Goal: Information Seeking & Learning: Learn about a topic

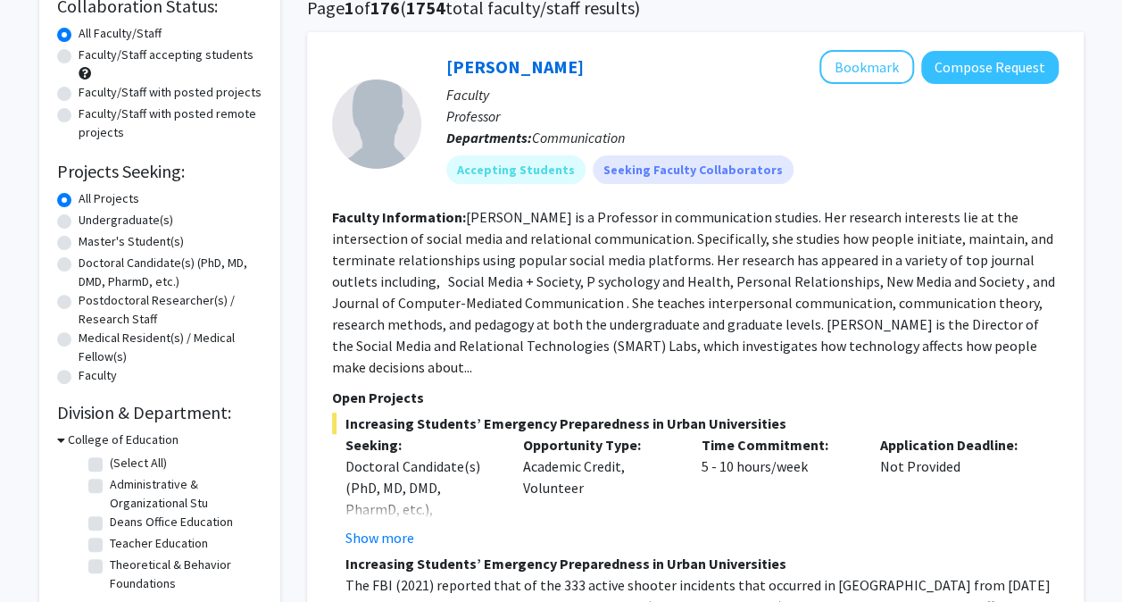
scroll to position [36, 0]
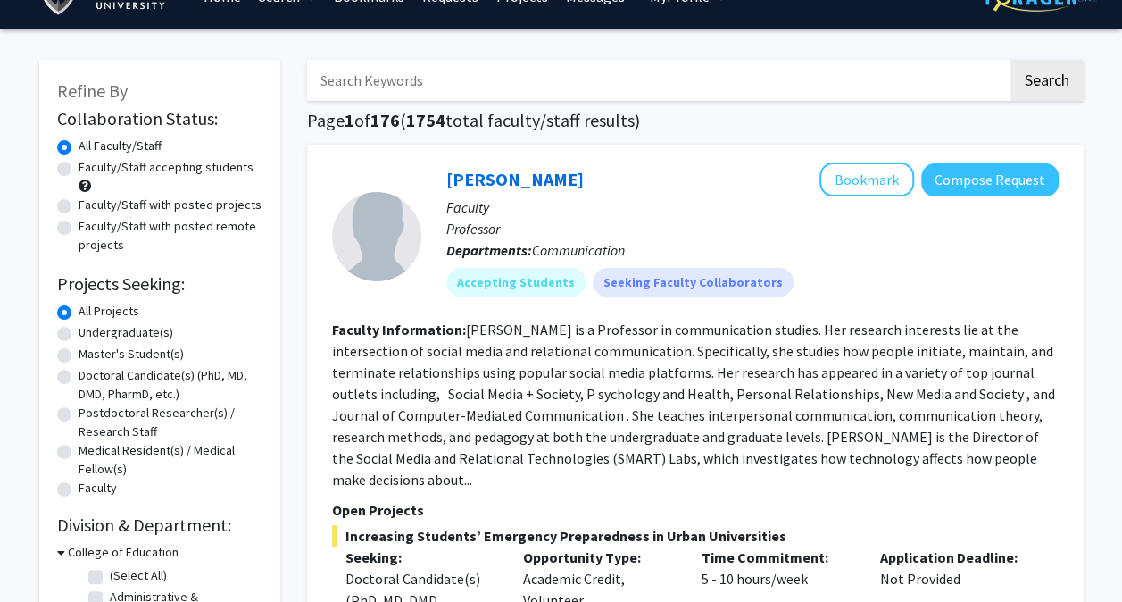
click at [79, 339] on label "Undergraduate(s)" at bounding box center [126, 332] width 95 height 19
click at [79, 335] on input "Undergraduate(s)" at bounding box center [85, 329] width 12 height 12
radio input "true"
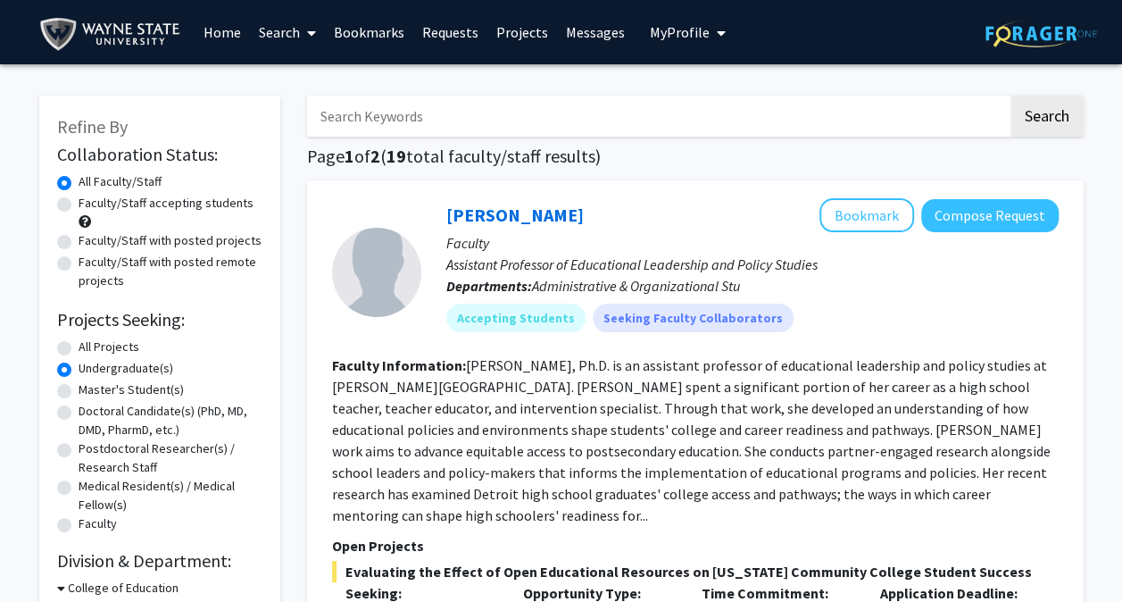
click at [152, 207] on label "Faculty/Staff accepting students" at bounding box center [166, 203] width 175 height 19
click at [90, 205] on input "Faculty/Staff accepting students" at bounding box center [85, 200] width 12 height 12
radio input "true"
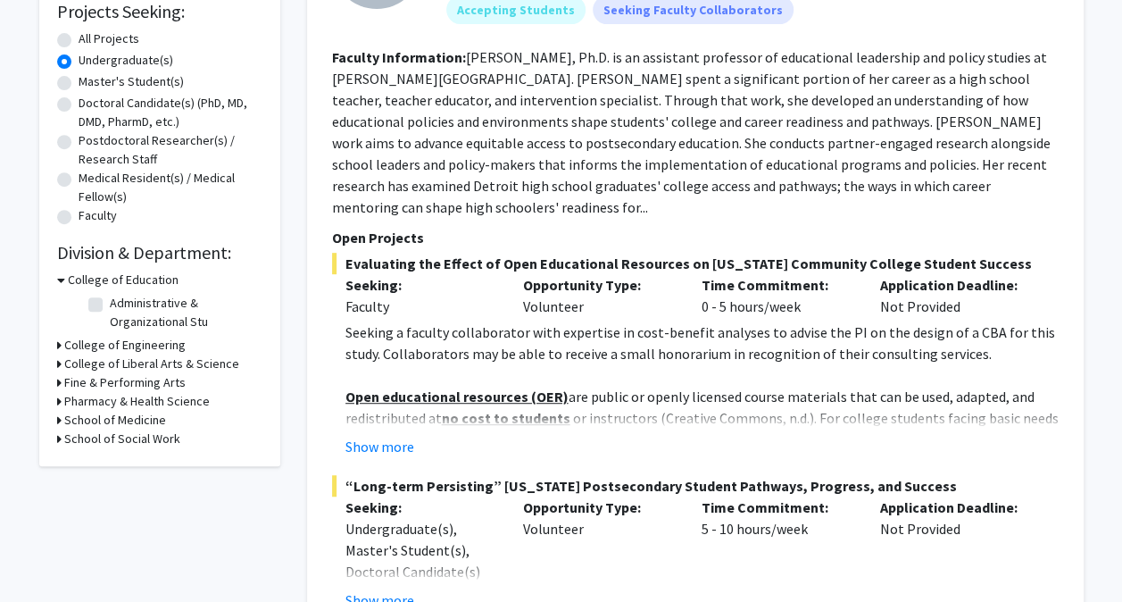
scroll to position [309, 0]
click at [59, 279] on icon at bounding box center [61, 279] width 8 height 19
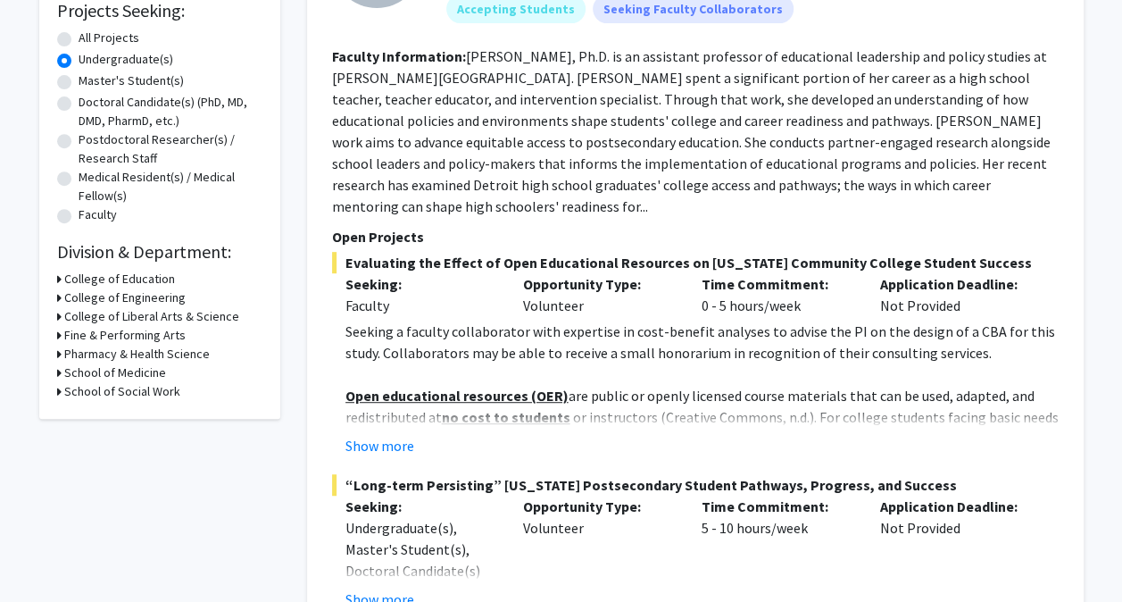
click at [57, 316] on icon at bounding box center [59, 316] width 4 height 19
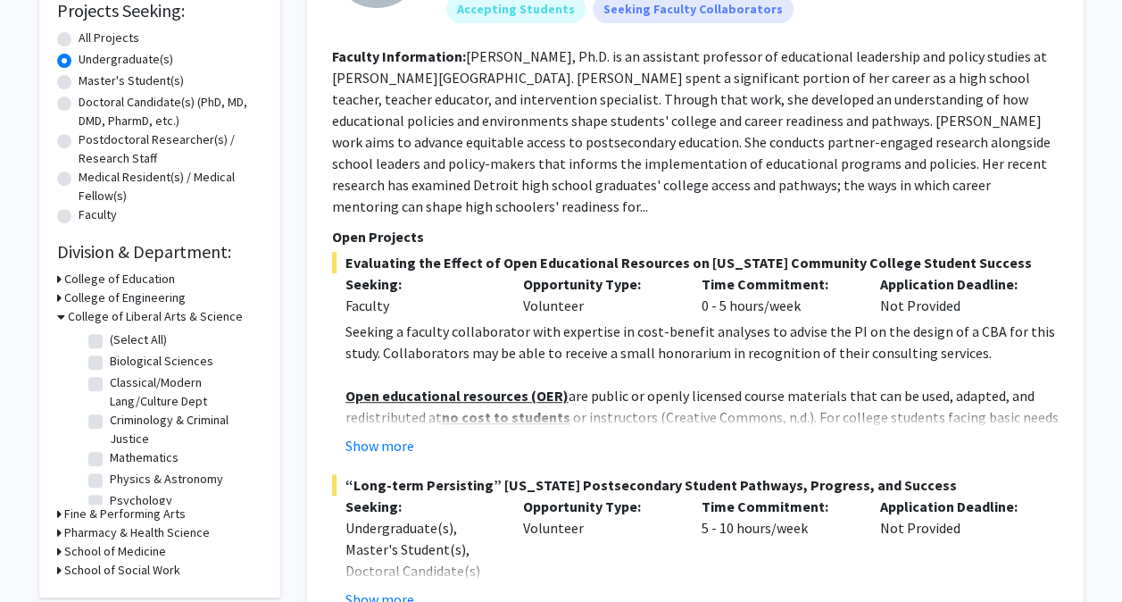
click at [82, 355] on div "College of Liberal Arts & Science (Select All) (Select All) Biological Sciences…" at bounding box center [159, 405] width 205 height 197
click at [110, 359] on label "Biological Sciences" at bounding box center [162, 361] width 104 height 19
click at [110, 359] on input "Biological Sciences" at bounding box center [116, 358] width 12 height 12
checkbox input "true"
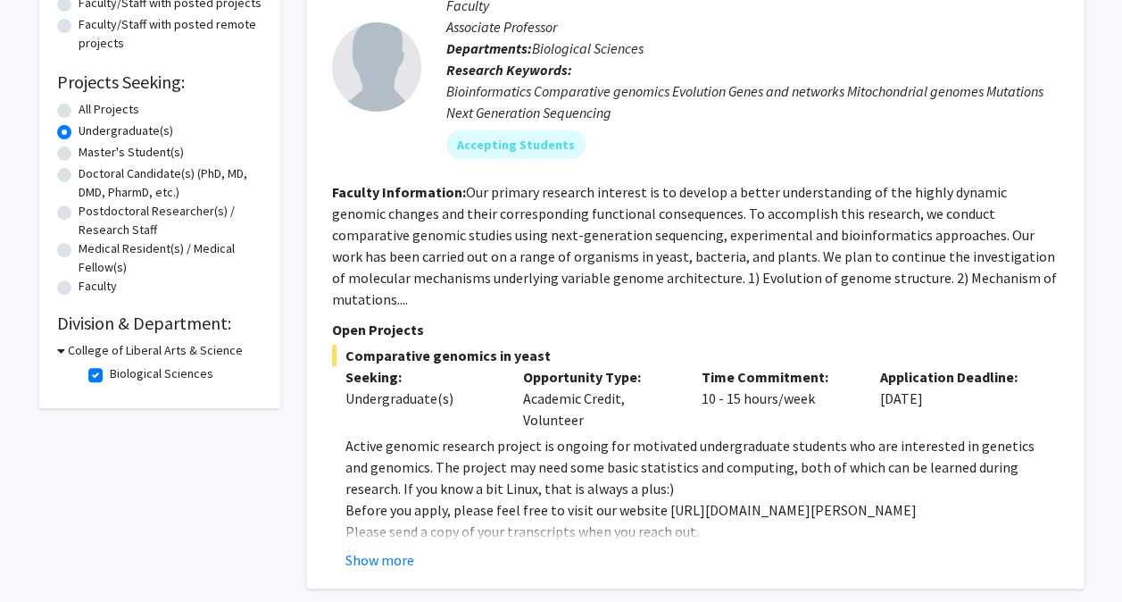
scroll to position [222, 0]
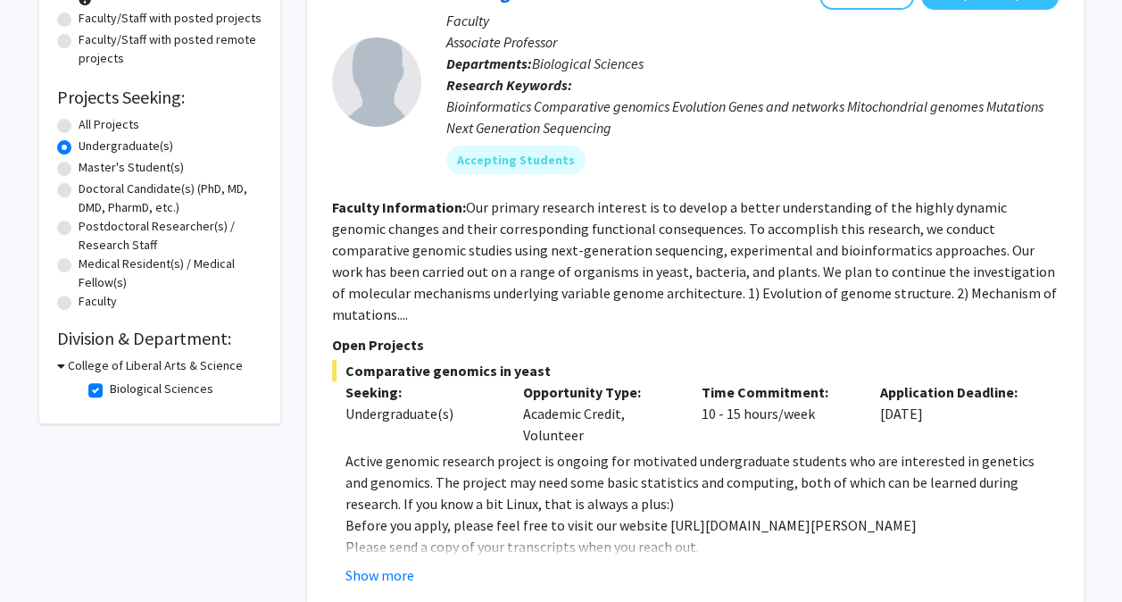
click at [110, 383] on label "Biological Sciences" at bounding box center [162, 388] width 104 height 19
click at [110, 383] on input "Biological Sciences" at bounding box center [116, 385] width 12 height 12
checkbox input "false"
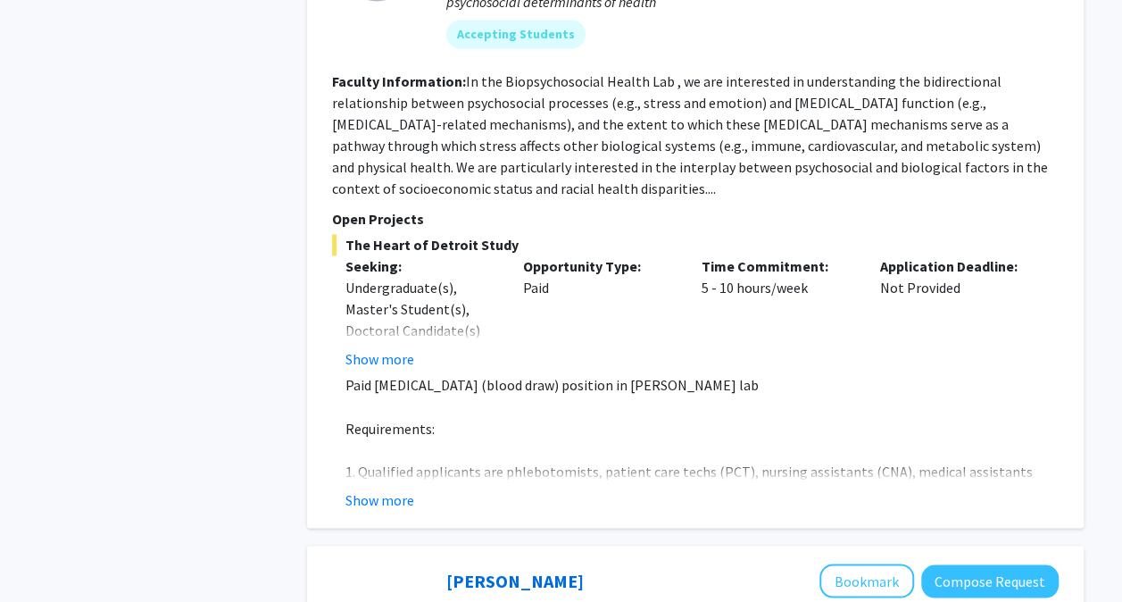
scroll to position [1263, 0]
click at [380, 502] on button "Show more" at bounding box center [380, 498] width 69 height 21
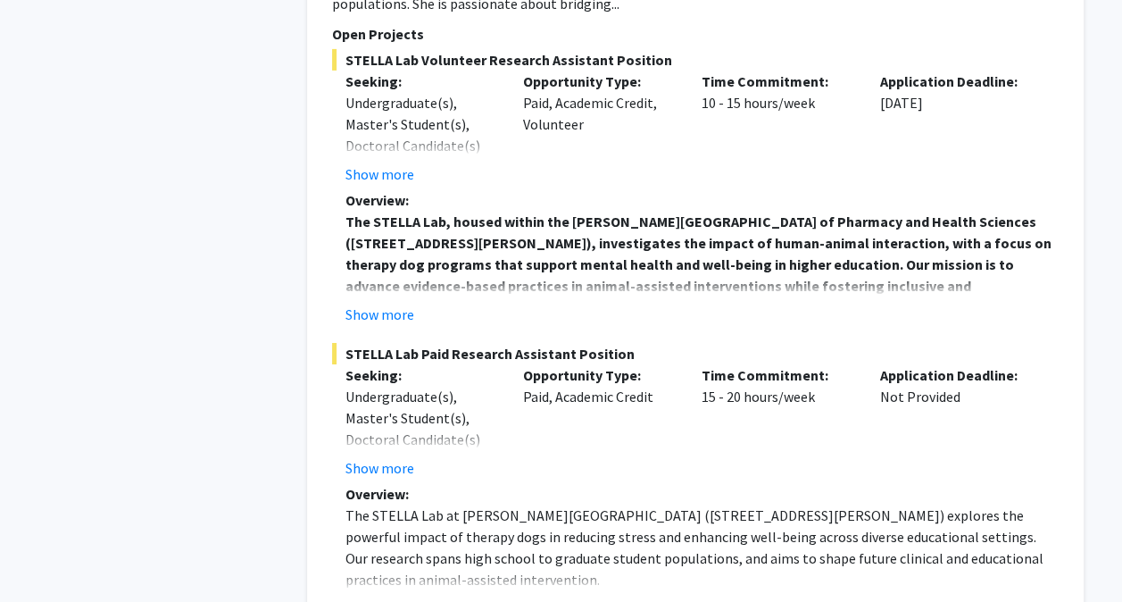
scroll to position [2991, 0]
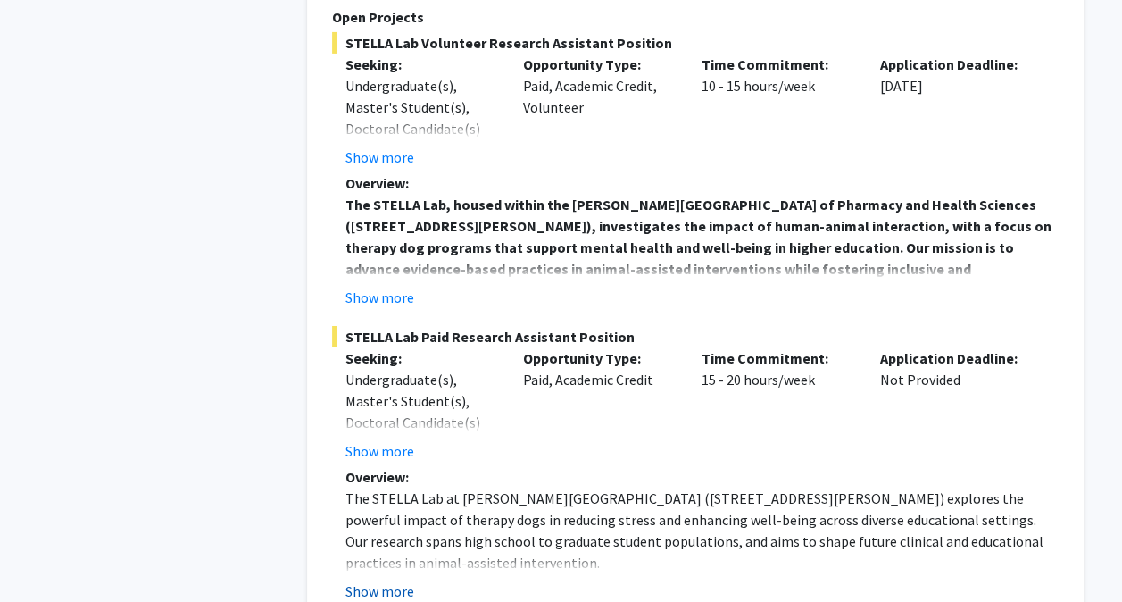
click at [380, 580] on button "Show more" at bounding box center [380, 590] width 69 height 21
click at [313, 488] on div "[PERSON_NAME] Bookmark Compose Request Faculty Assistant Professor (Clinical) D…" at bounding box center [695, 382] width 777 height 1461
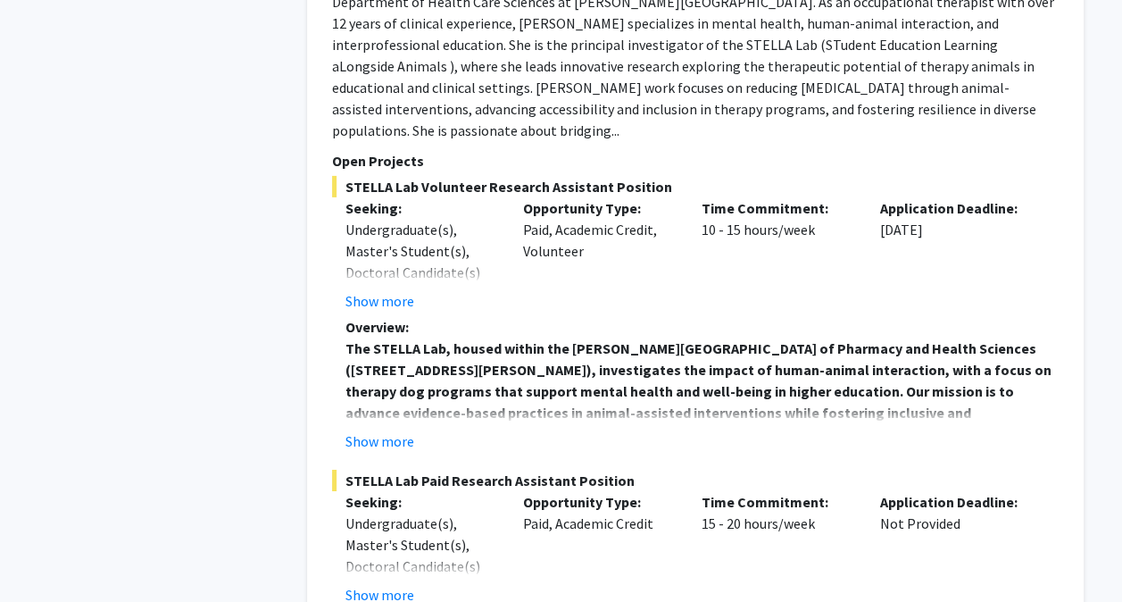
scroll to position [2834, 0]
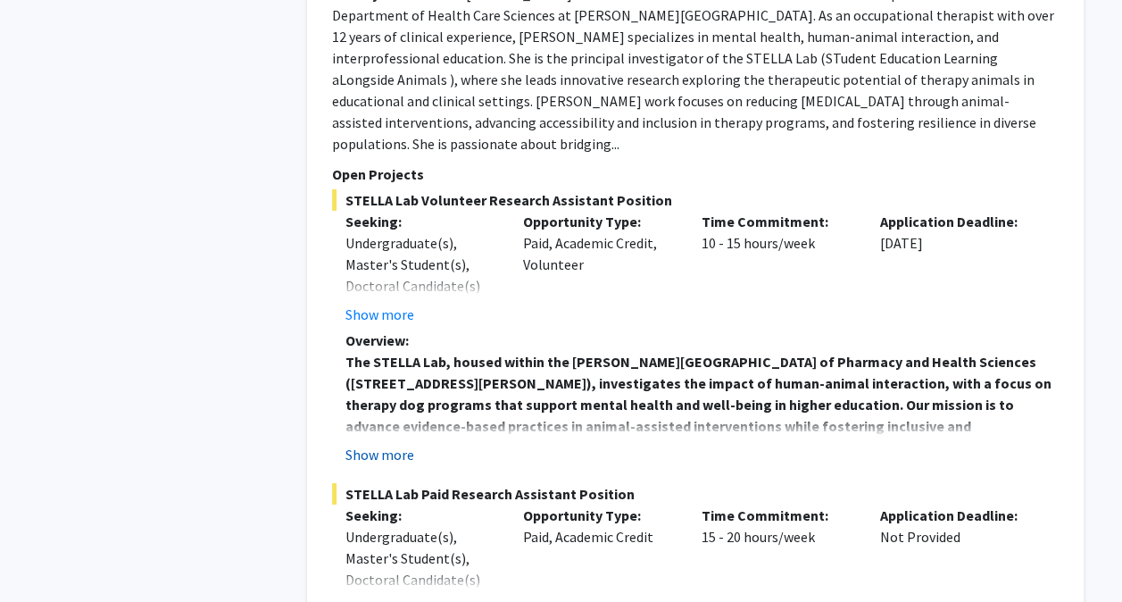
click at [396, 444] on button "Show more" at bounding box center [380, 454] width 69 height 21
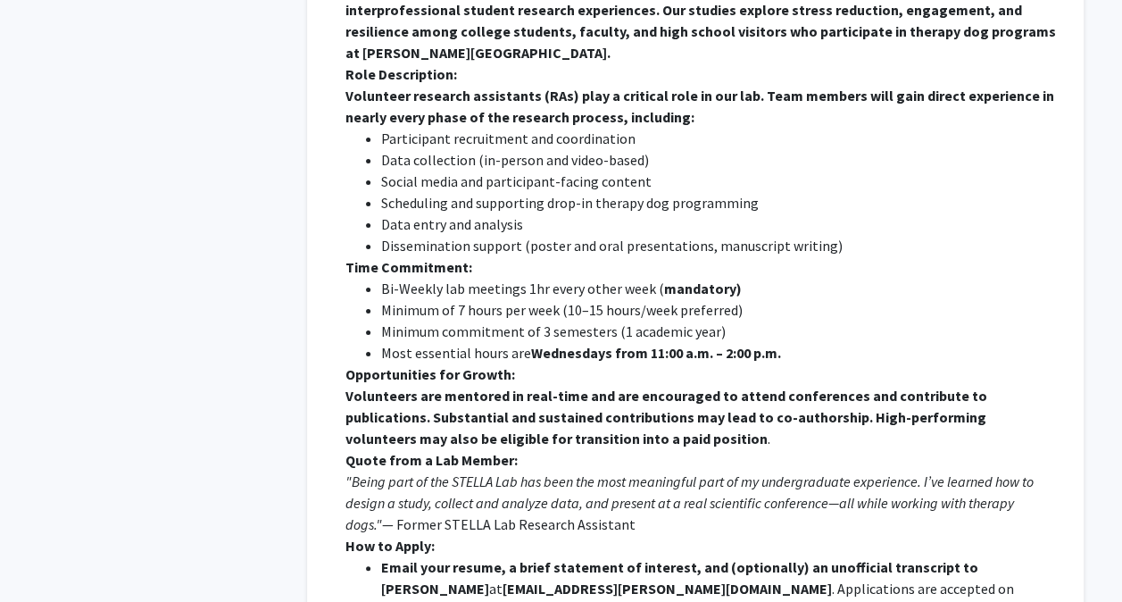
scroll to position [3279, 0]
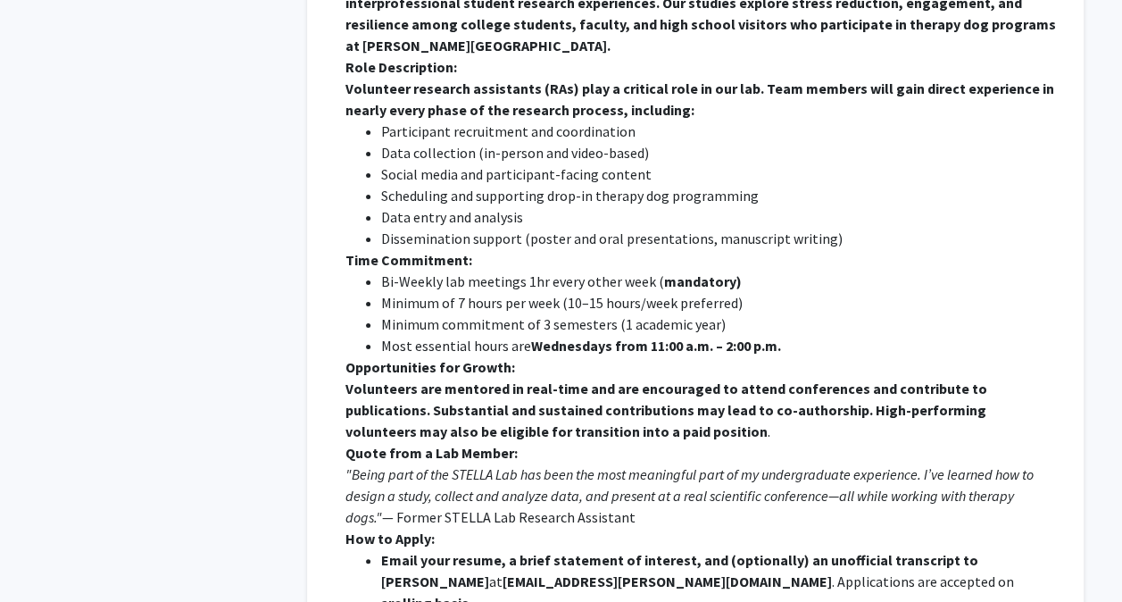
click at [677, 465] on em ""Being part of the STELLA Lab has been the most meaningful part of my undergrad…" at bounding box center [690, 495] width 688 height 61
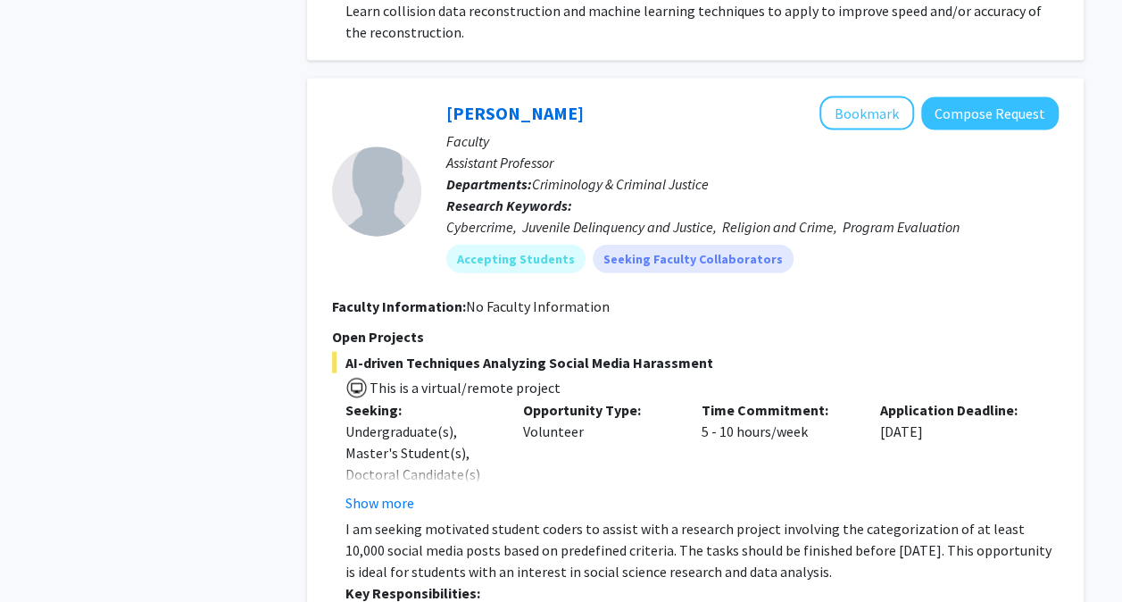
scroll to position [5243, 0]
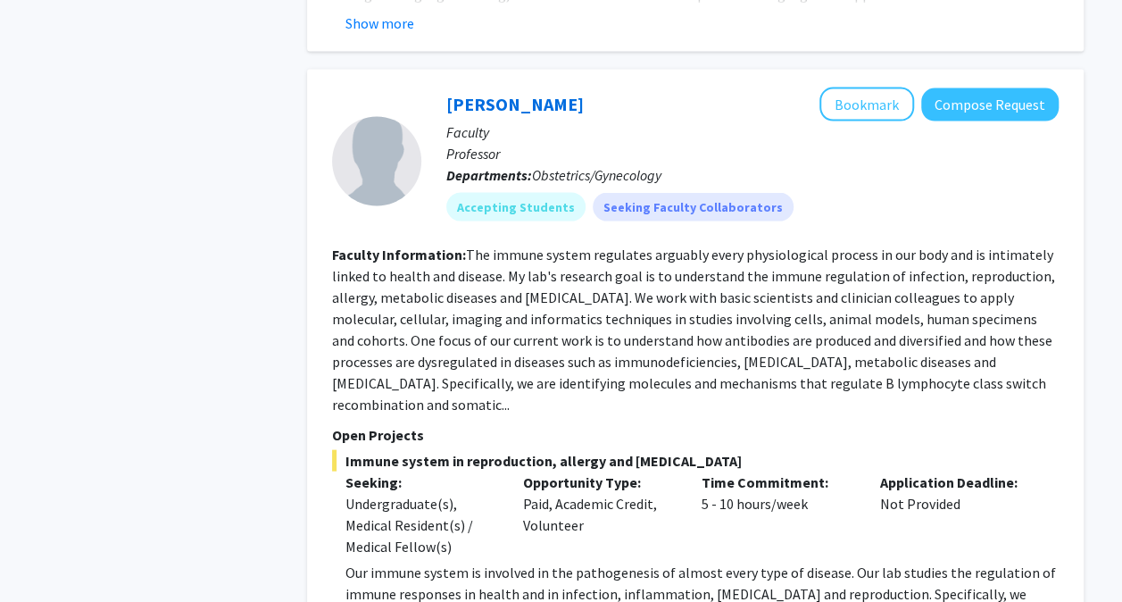
scroll to position [8458, 0]
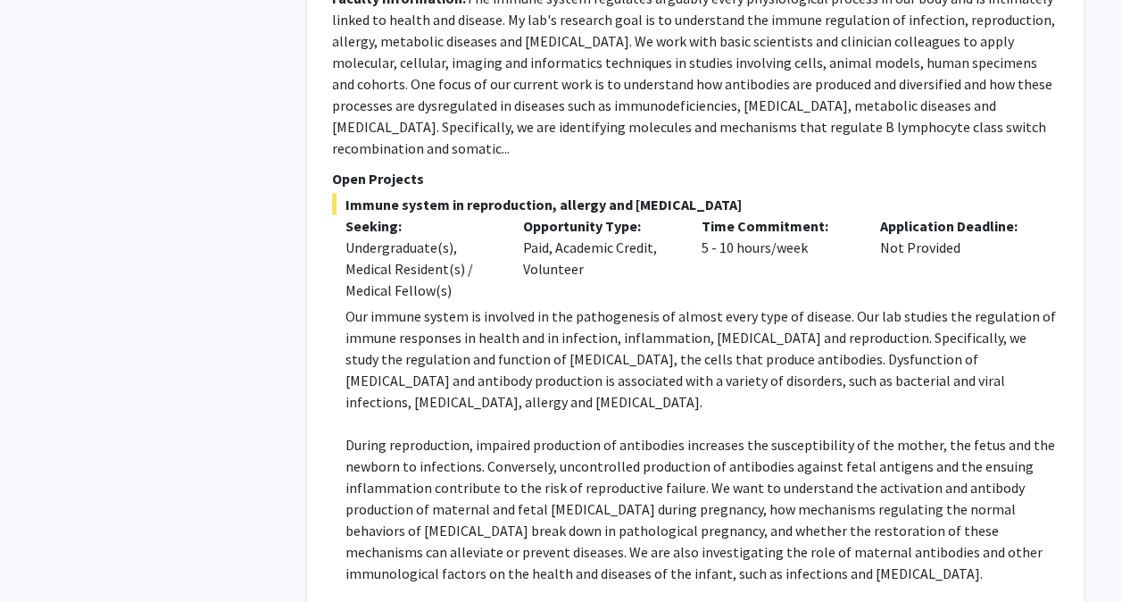
scroll to position [8708, 0]
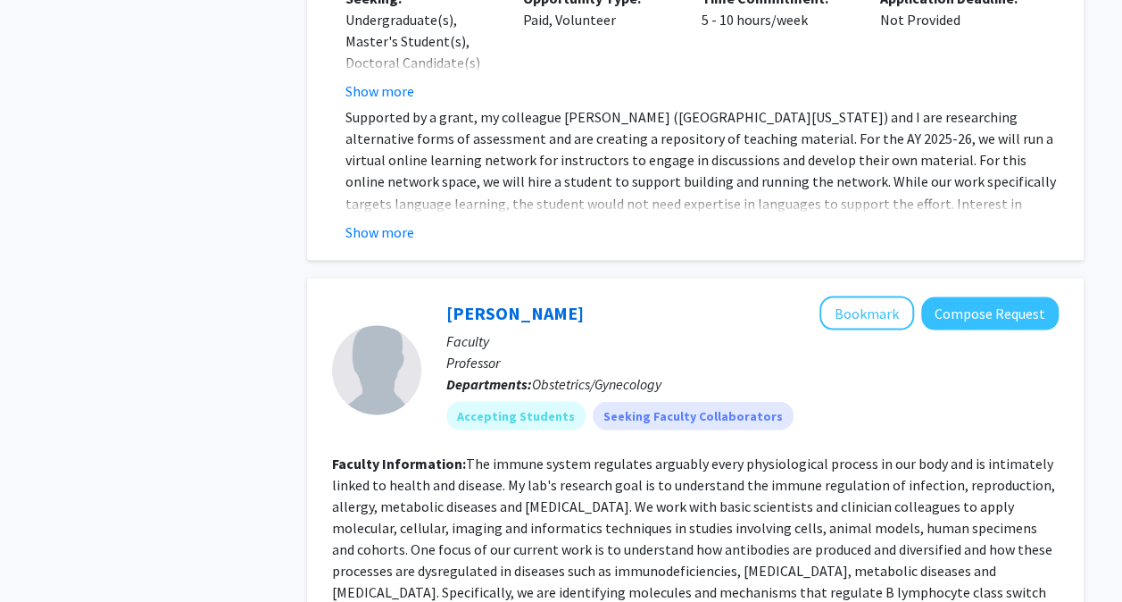
scroll to position [8172, 0]
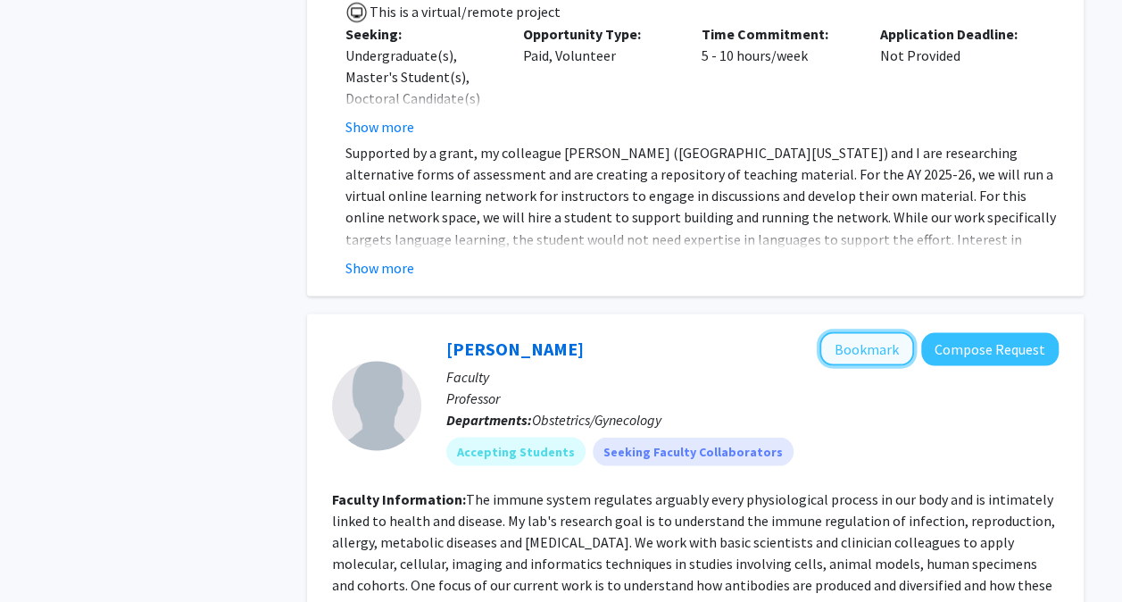
click at [846, 331] on button "Bookmark" at bounding box center [867, 348] width 95 height 34
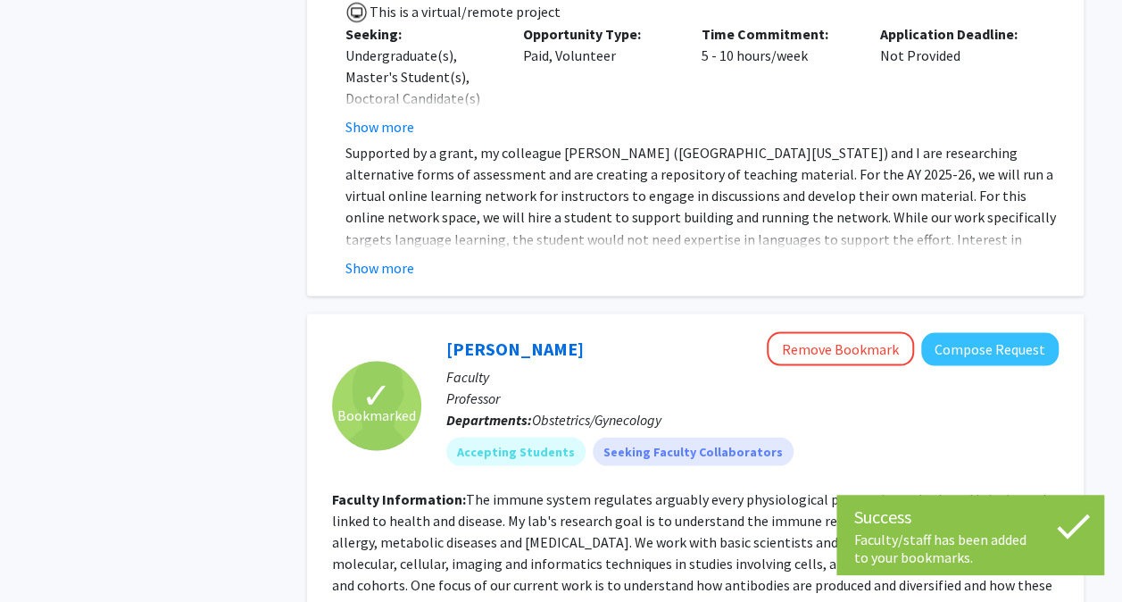
click at [797, 489] on fg-read-more "The immune system regulates arguably every physiological process in our body an…" at bounding box center [693, 573] width 723 height 168
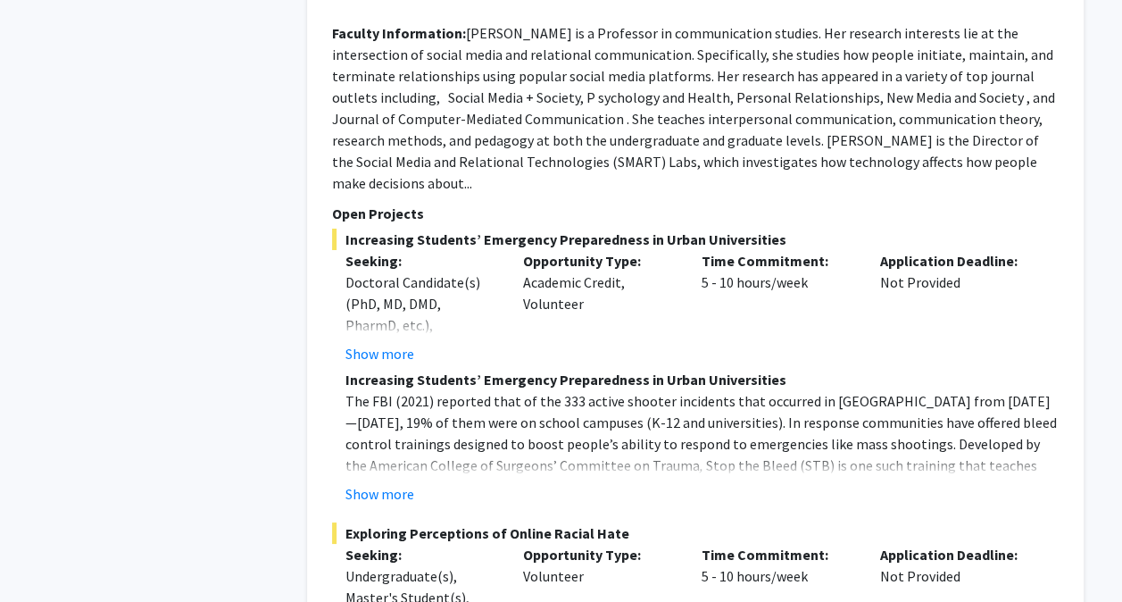
scroll to position [9851, 0]
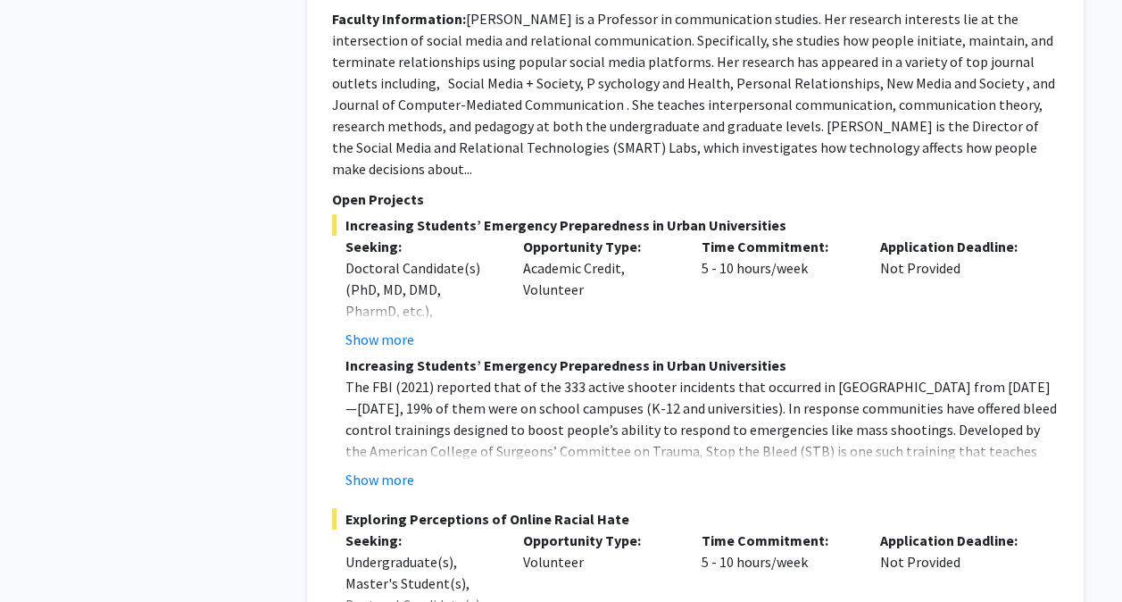
click at [388, 489] on div "[PERSON_NAME] Bookmark Compose Request Faculty Professor Departments: Communica…" at bounding box center [695, 318] width 777 height 968
click at [313, 461] on div "[PERSON_NAME] Bookmark Compose Request Faculty Professor Departments: Communica…" at bounding box center [695, 371] width 777 height 1075
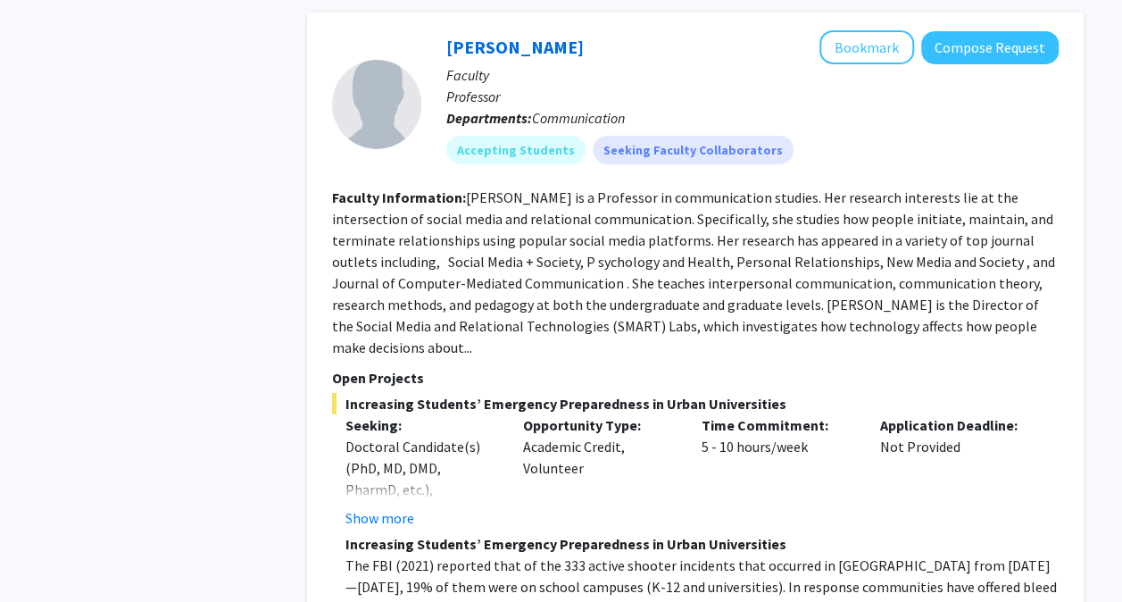
scroll to position [9636, 0]
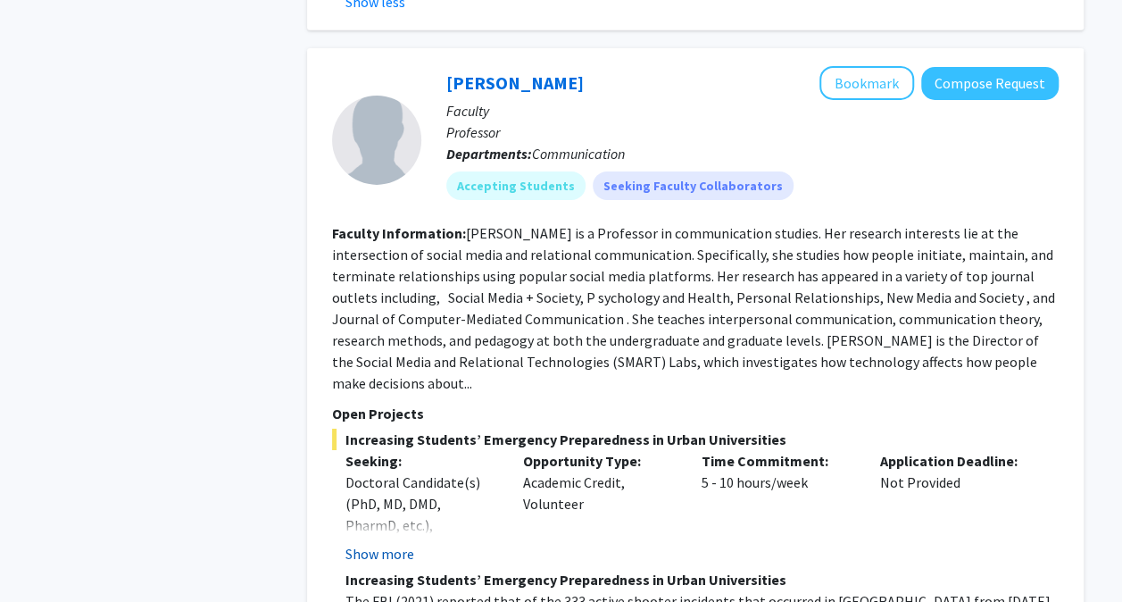
click at [391, 543] on button "Show more" at bounding box center [380, 553] width 69 height 21
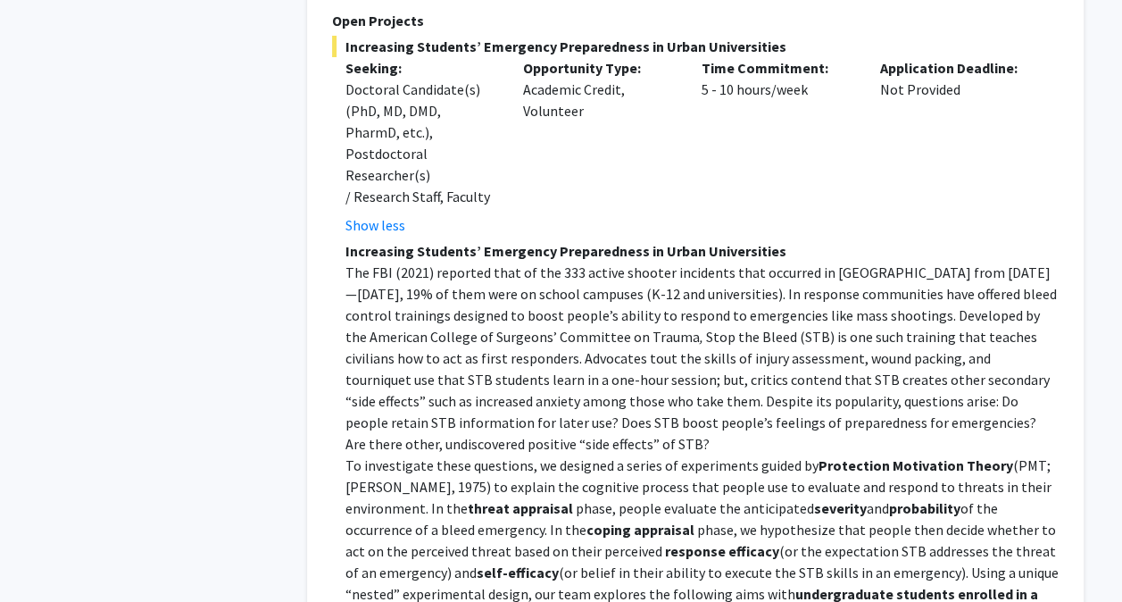
scroll to position [10065, 0]
